Goal: Use online tool/utility: Utilize a website feature to perform a specific function

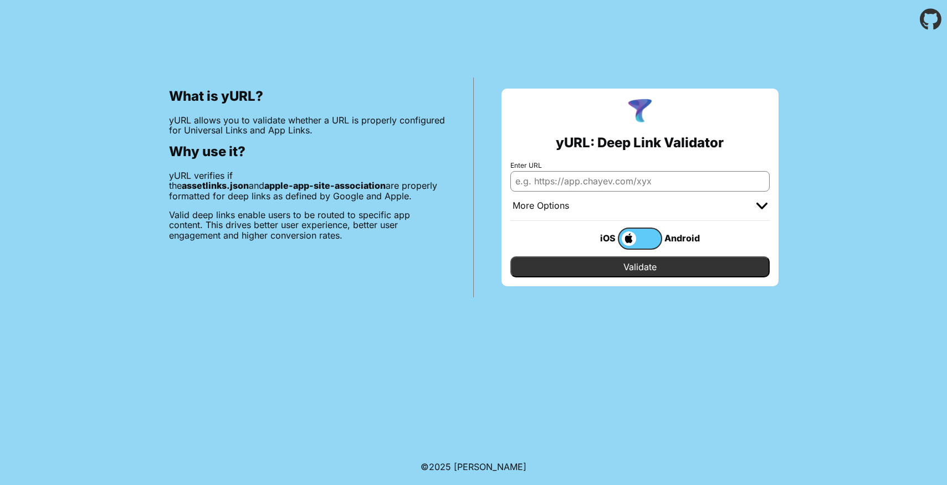
click at [598, 185] on input "Enter URL" at bounding box center [639, 181] width 259 height 20
type input "[DOMAIN_NAME]"
click at [510, 257] on input "Validate" at bounding box center [639, 267] width 259 height 21
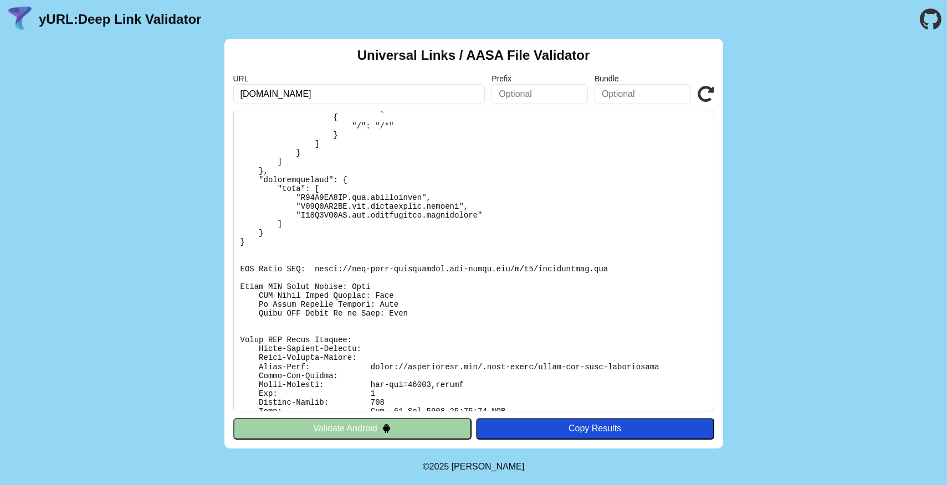
scroll to position [248, 0]
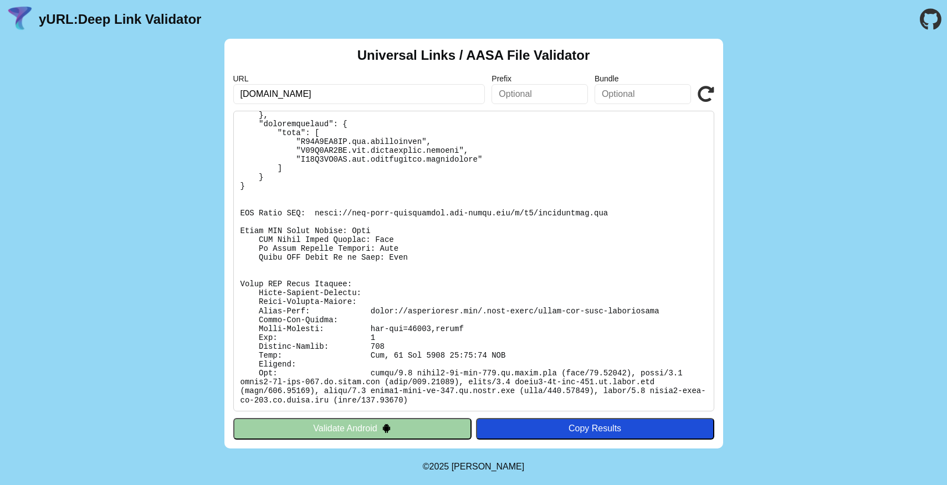
click at [417, 431] on button "Validate Android" at bounding box center [352, 428] width 238 height 21
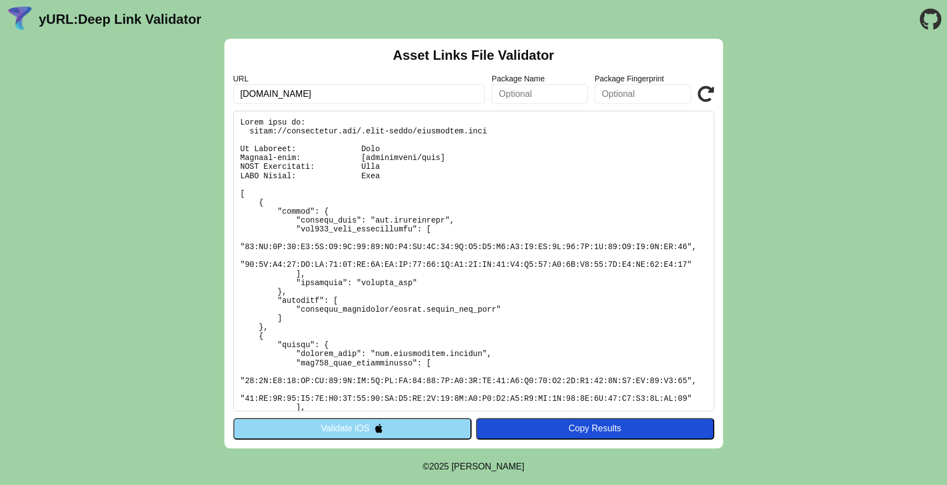
click at [288, 429] on button "Validate iOS" at bounding box center [352, 428] width 238 height 21
